Goal: Information Seeking & Learning: Learn about a topic

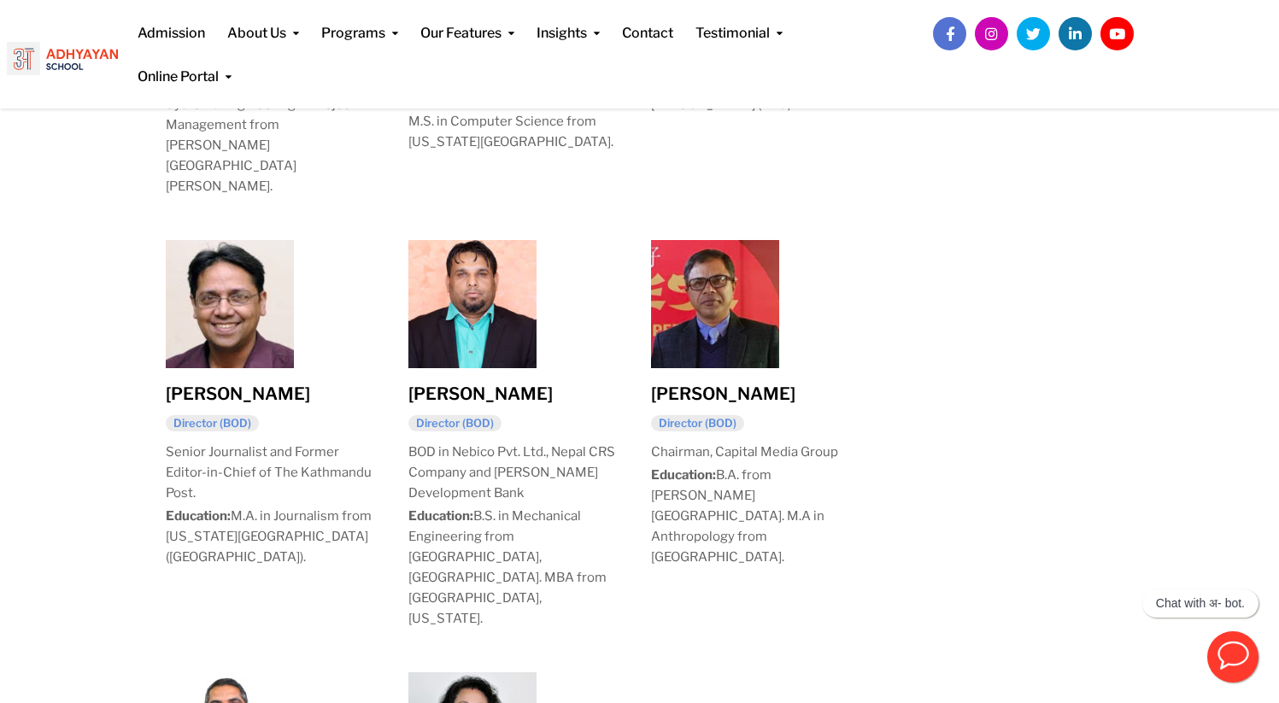
scroll to position [1165, 0]
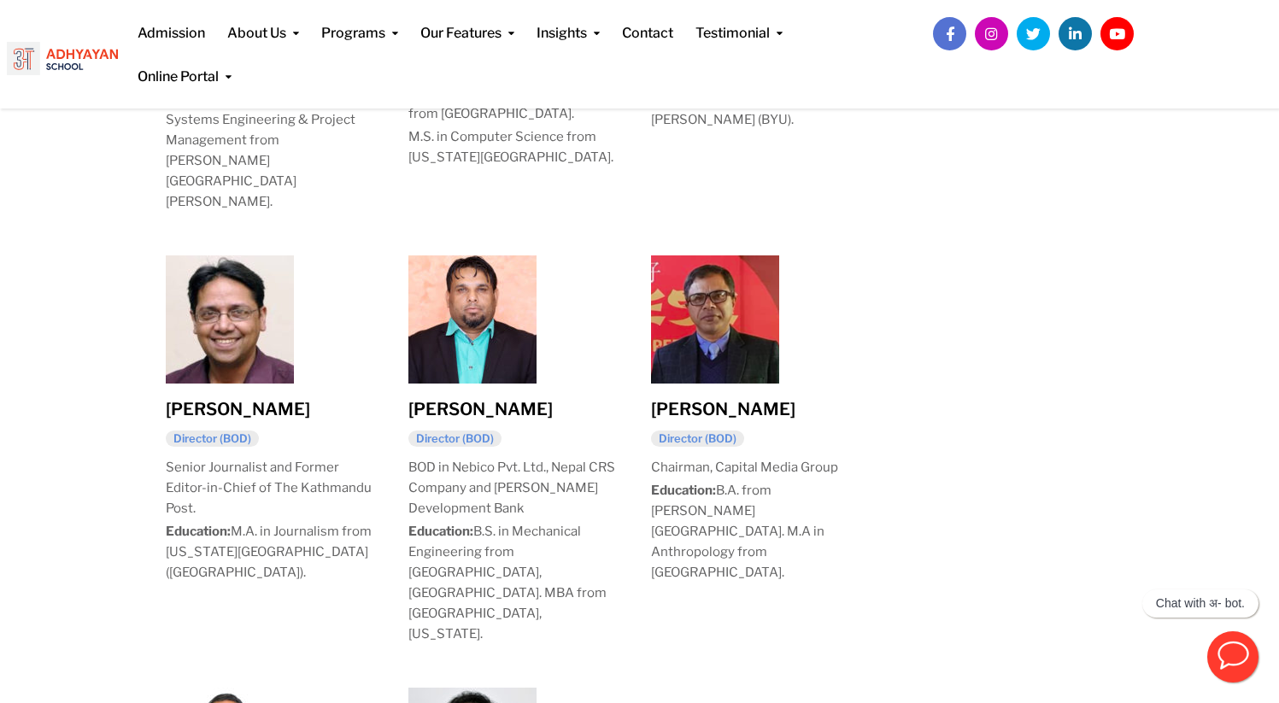
click at [511, 256] on img at bounding box center [472, 320] width 128 height 128
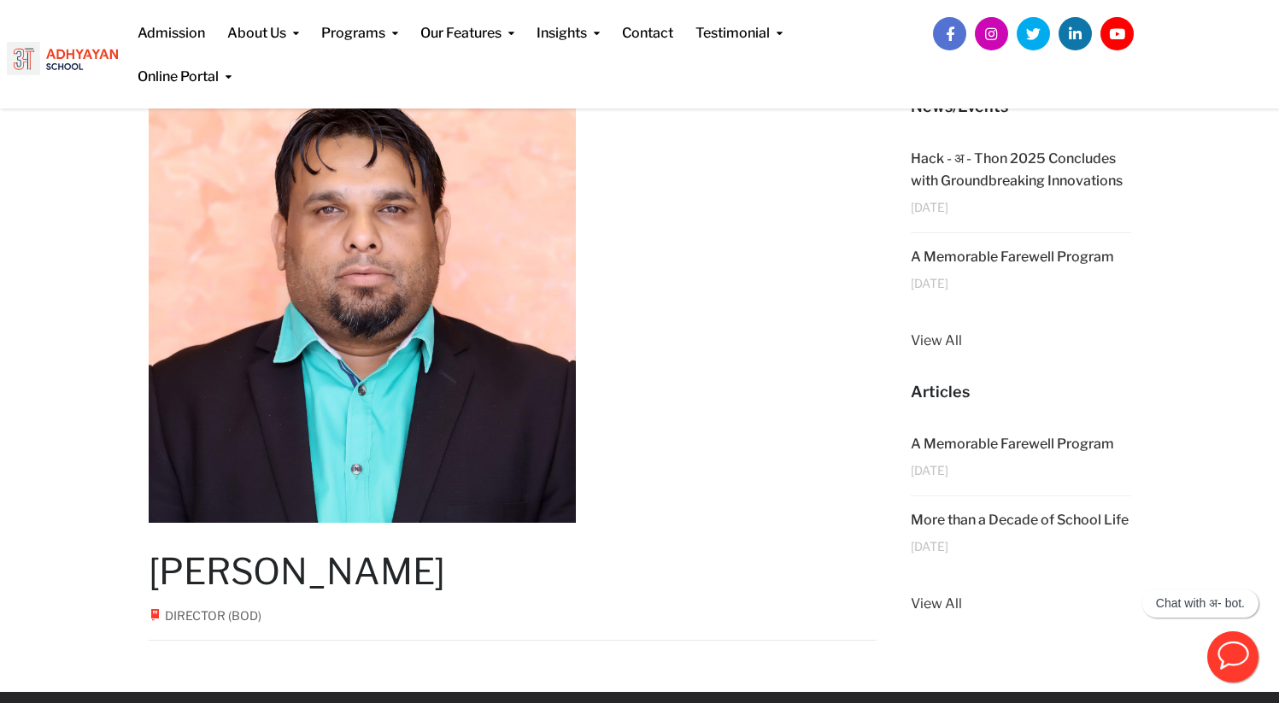
scroll to position [209, 0]
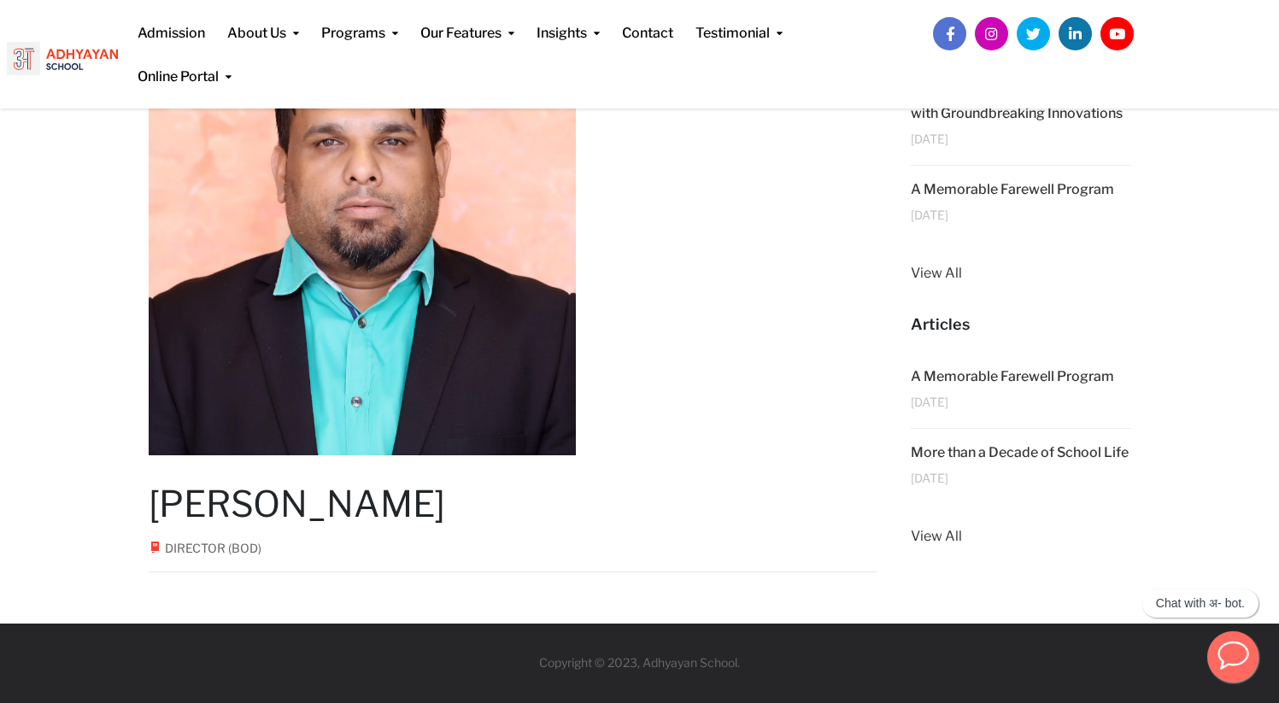
click at [1237, 656] on icon "button" at bounding box center [1233, 655] width 32 height 32
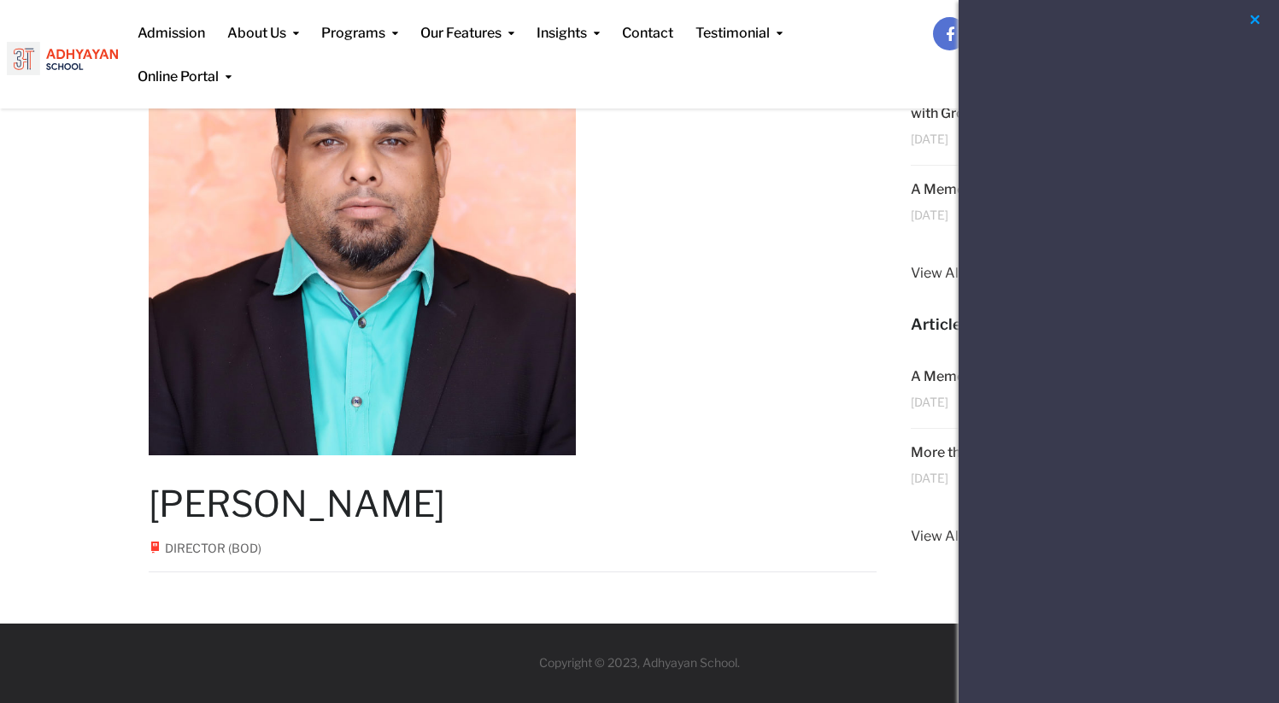
click at [1254, 18] on button "button" at bounding box center [1255, 19] width 21 height 21
